Goal: Transaction & Acquisition: Subscribe to service/newsletter

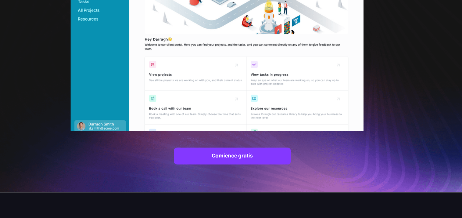
scroll to position [147, 0]
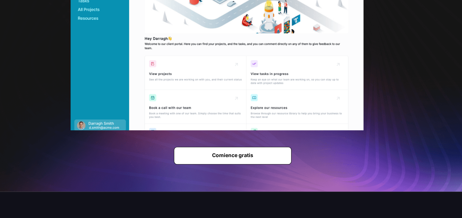
click at [218, 158] on strong "Comience gratis" at bounding box center [232, 155] width 41 height 6
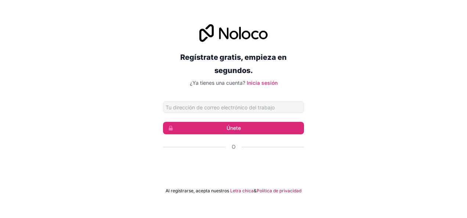
click at [206, 107] on input "Dirección de correo electrónico" at bounding box center [233, 107] width 141 height 12
type input "juscusirimaribel351@gmail.com"
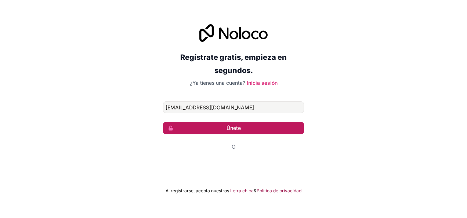
click at [238, 127] on font "Únete" at bounding box center [234, 128] width 14 height 7
